Goal: Task Accomplishment & Management: Manage account settings

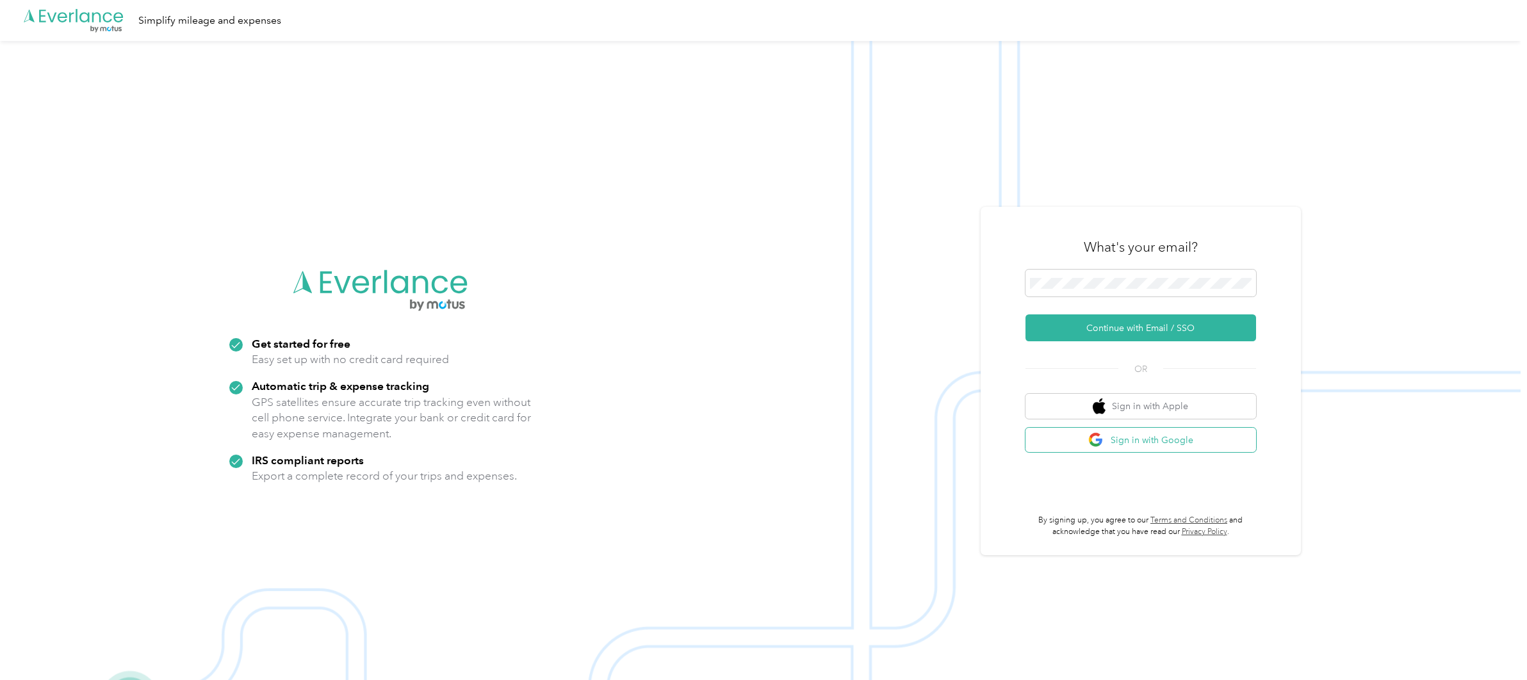
click at [1178, 441] on button "Sign in with Google" at bounding box center [1141, 440] width 231 height 25
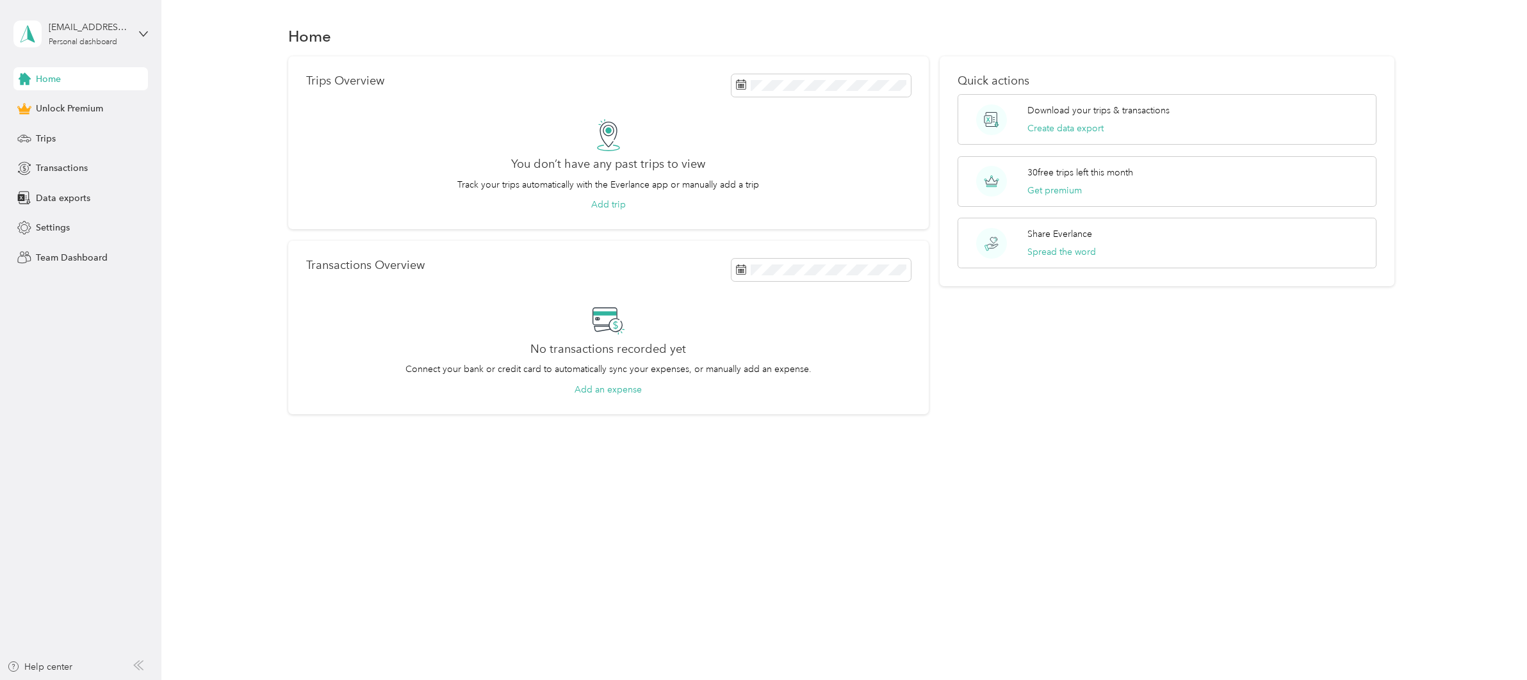
drag, startPoint x: 202, startPoint y: 177, endPoint x: 177, endPoint y: 62, distance: 117.4
click at [199, 143] on div "Trips Overview You don’t have any past trips to view Track your trips automatic…" at bounding box center [841, 235] width 1328 height 358
click at [142, 34] on icon at bounding box center [144, 33] width 8 height 4
click at [178, 99] on div "Log out" at bounding box center [184, 105] width 324 height 22
